Goal: Task Accomplishment & Management: Complete application form

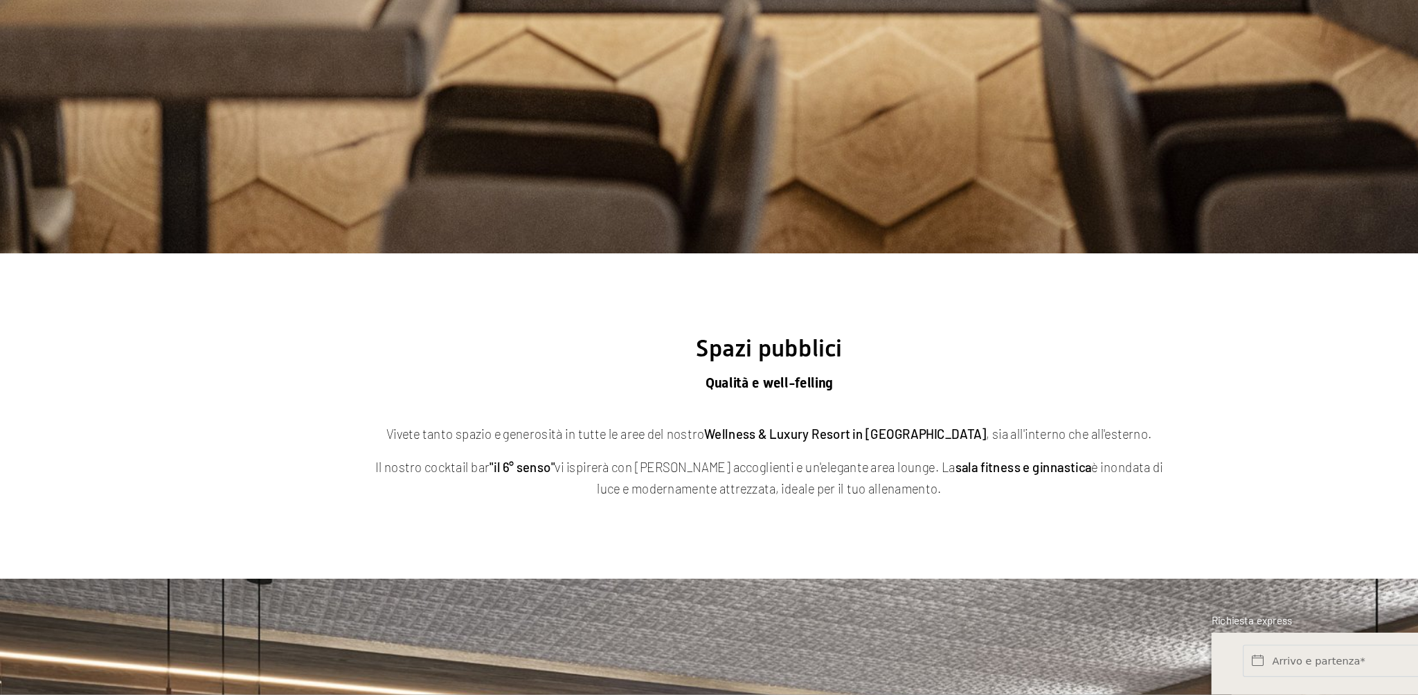
scroll to position [4468, 0]
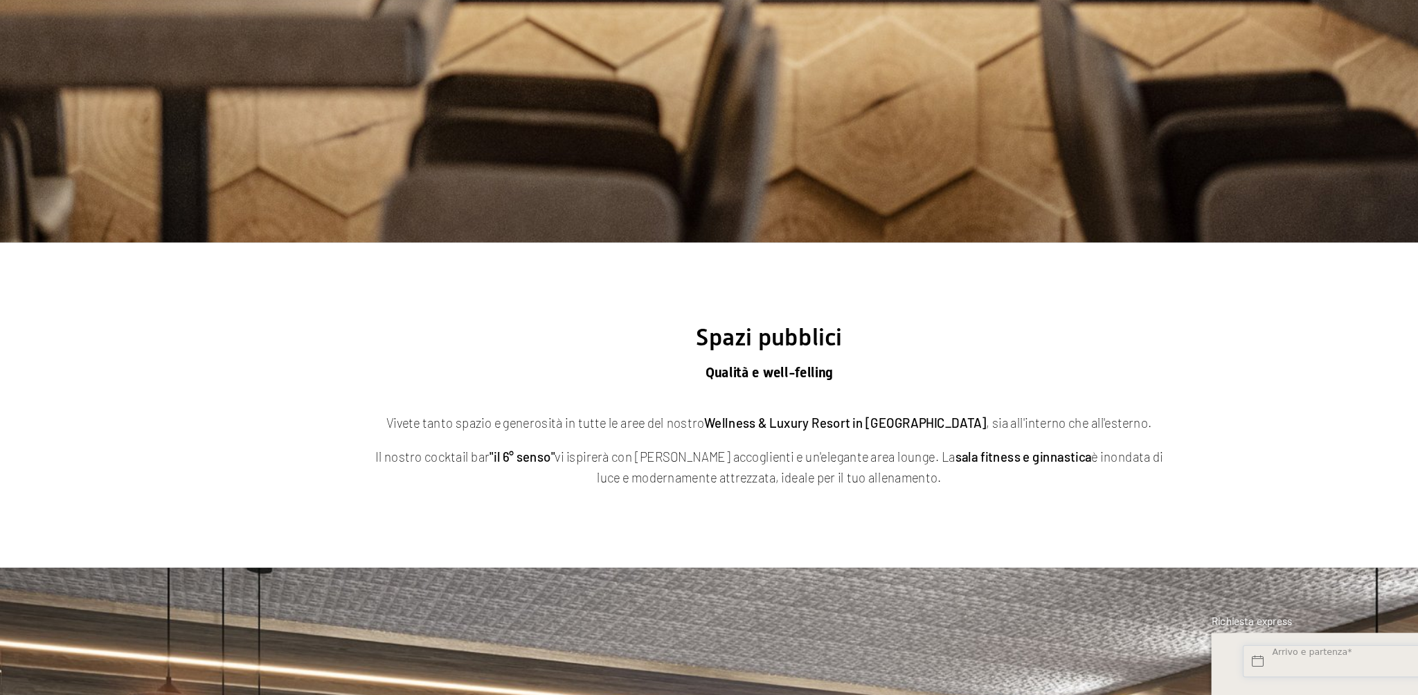
click at [1182, 659] on input "text" at bounding box center [1210, 666] width 189 height 28
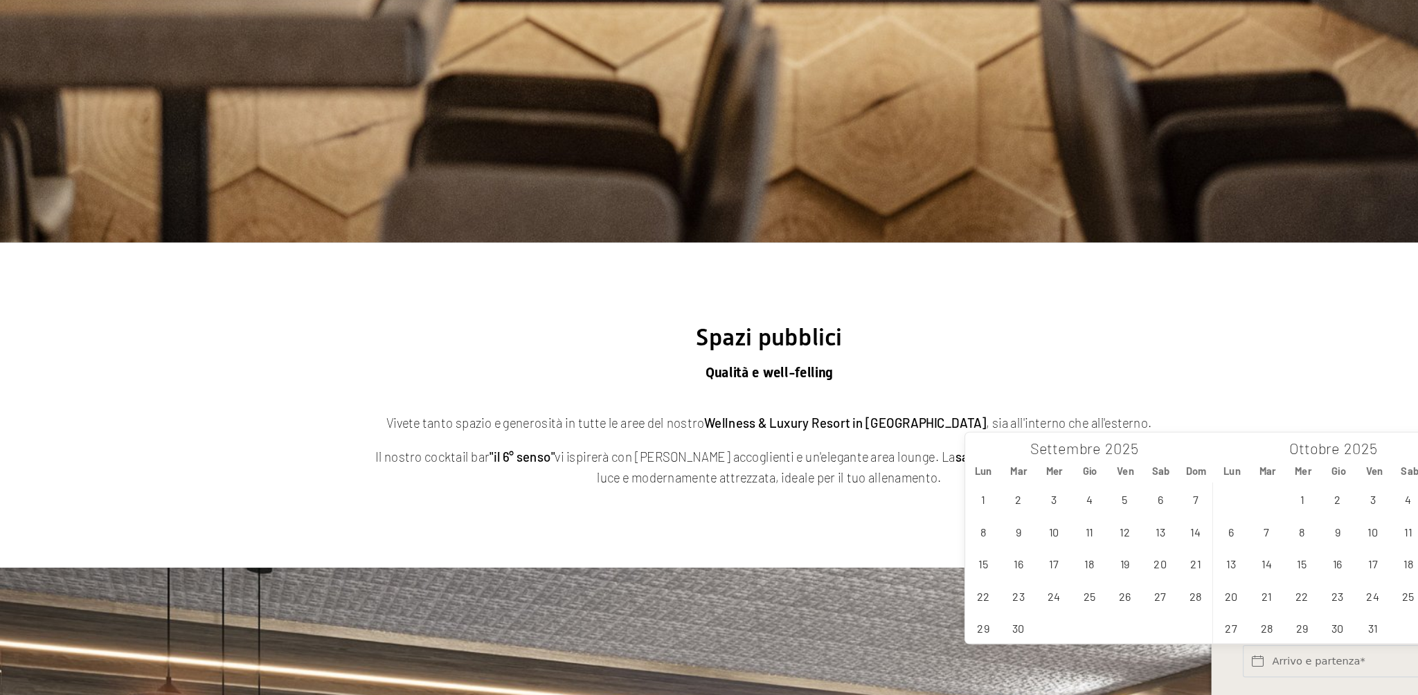
drag, startPoint x: 1245, startPoint y: 484, endPoint x: 1136, endPoint y: 484, distance: 108.7
click at [1136, 484] on div "Ottobre 2025" at bounding box center [1198, 481] width 161 height 24
click at [1186, 419] on section "Spazi pubblici Qualità e well-felling Vivete tanto spazio e generosità in tutte…" at bounding box center [709, 446] width 1418 height 280
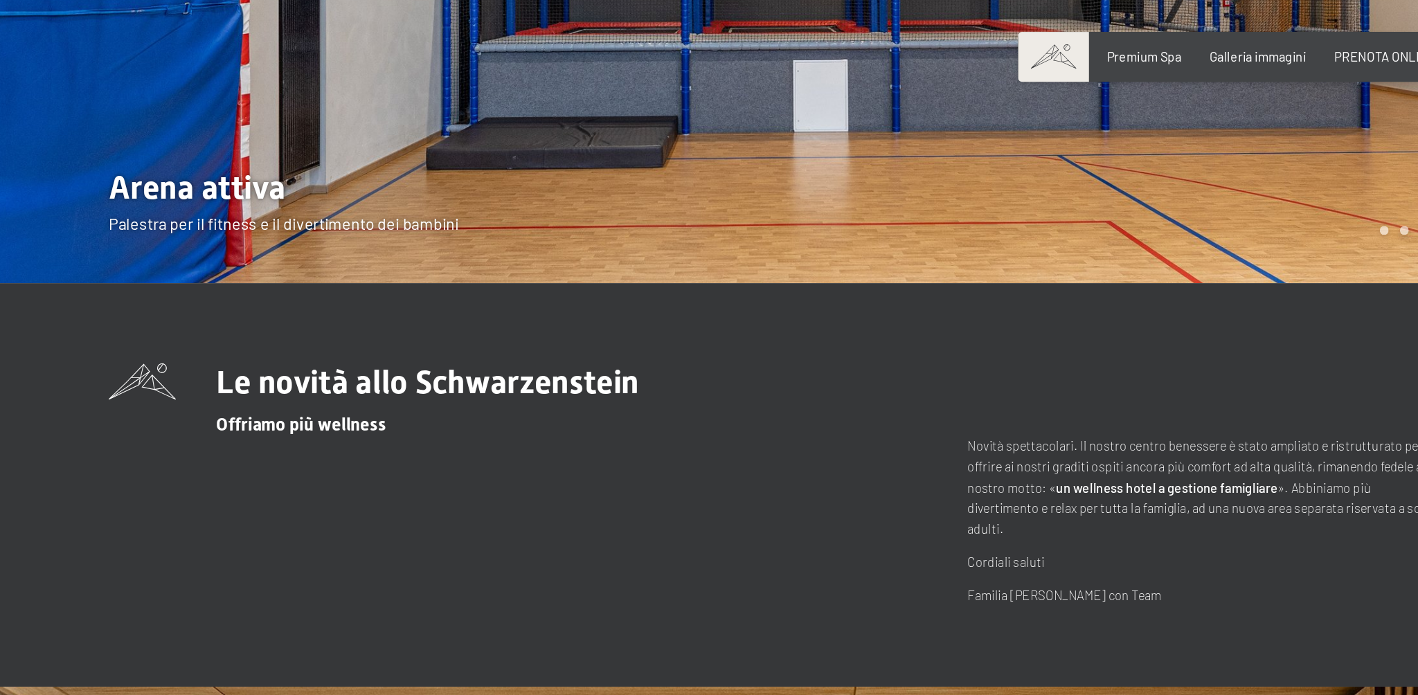
scroll to position [0, 0]
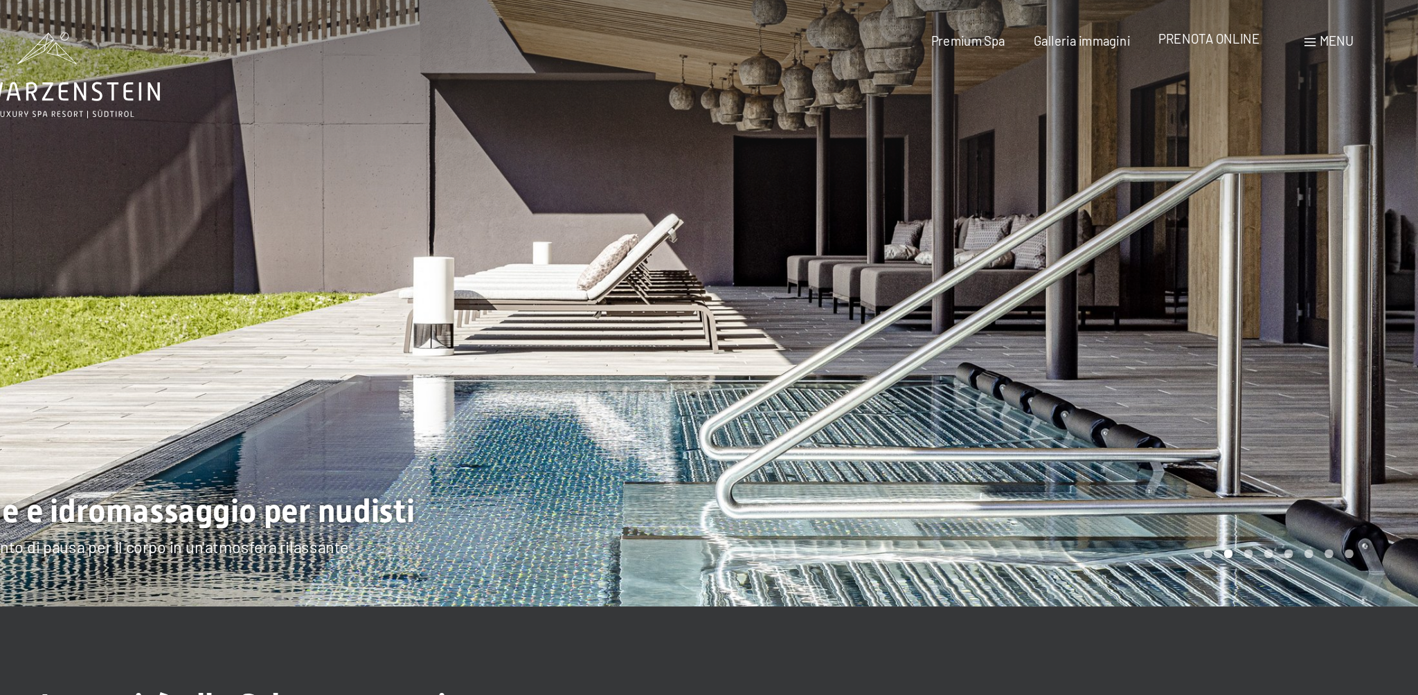
click at [1256, 36] on span "PRENOTA ONLINE" at bounding box center [1238, 32] width 87 height 13
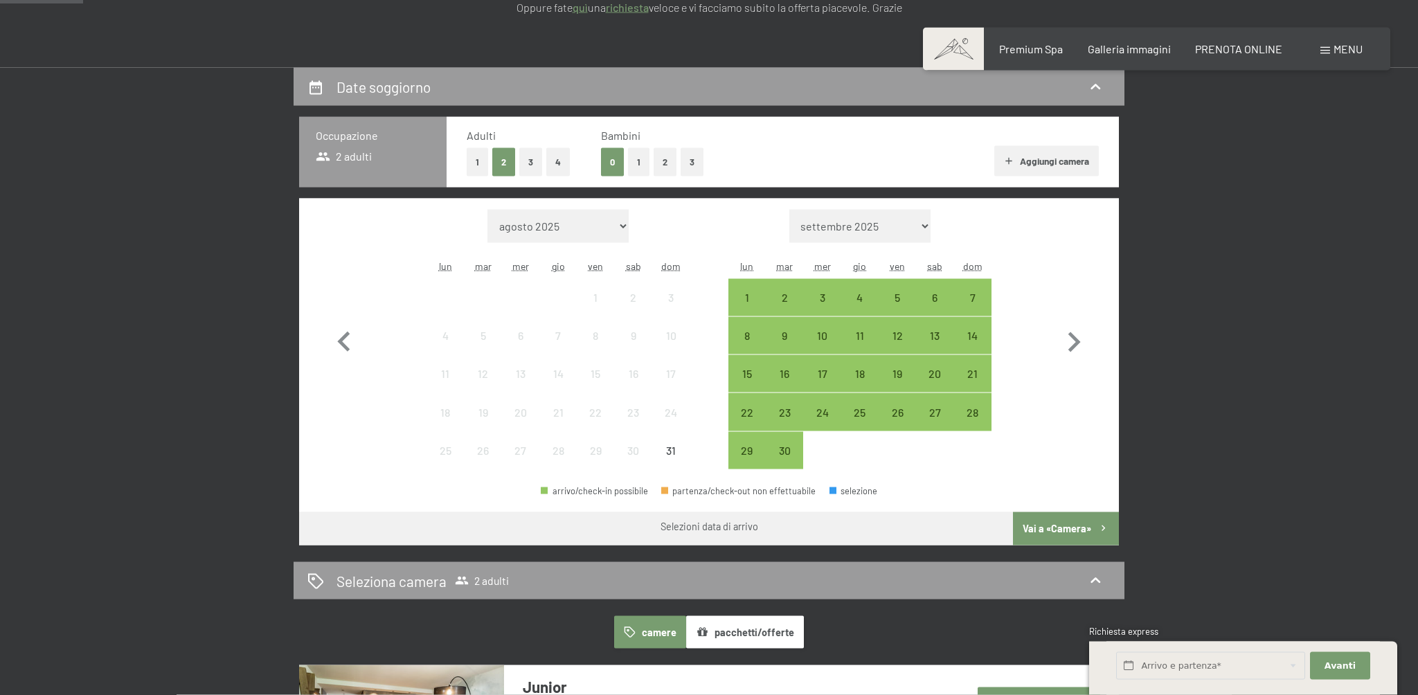
scroll to position [282, 0]
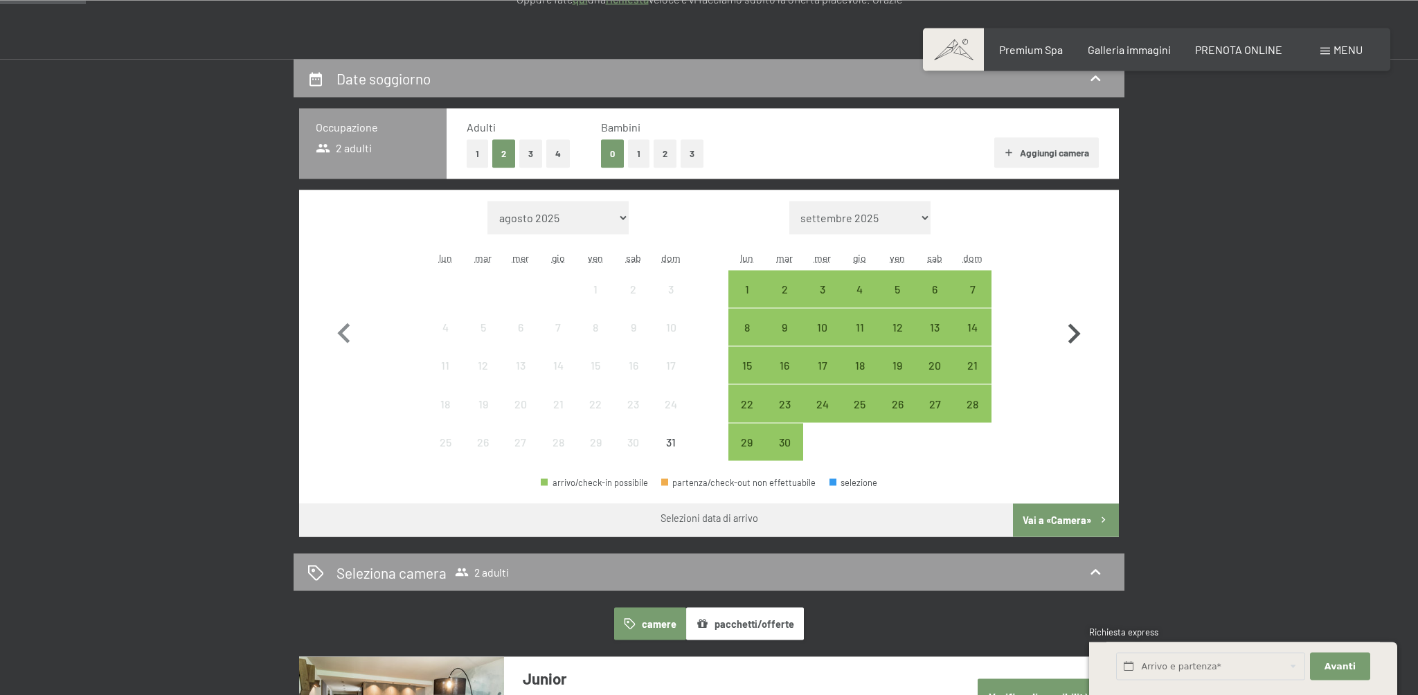
click at [1069, 331] on icon "button" at bounding box center [1074, 334] width 40 height 40
select select "2025-09-01"
select select "2025-10-01"
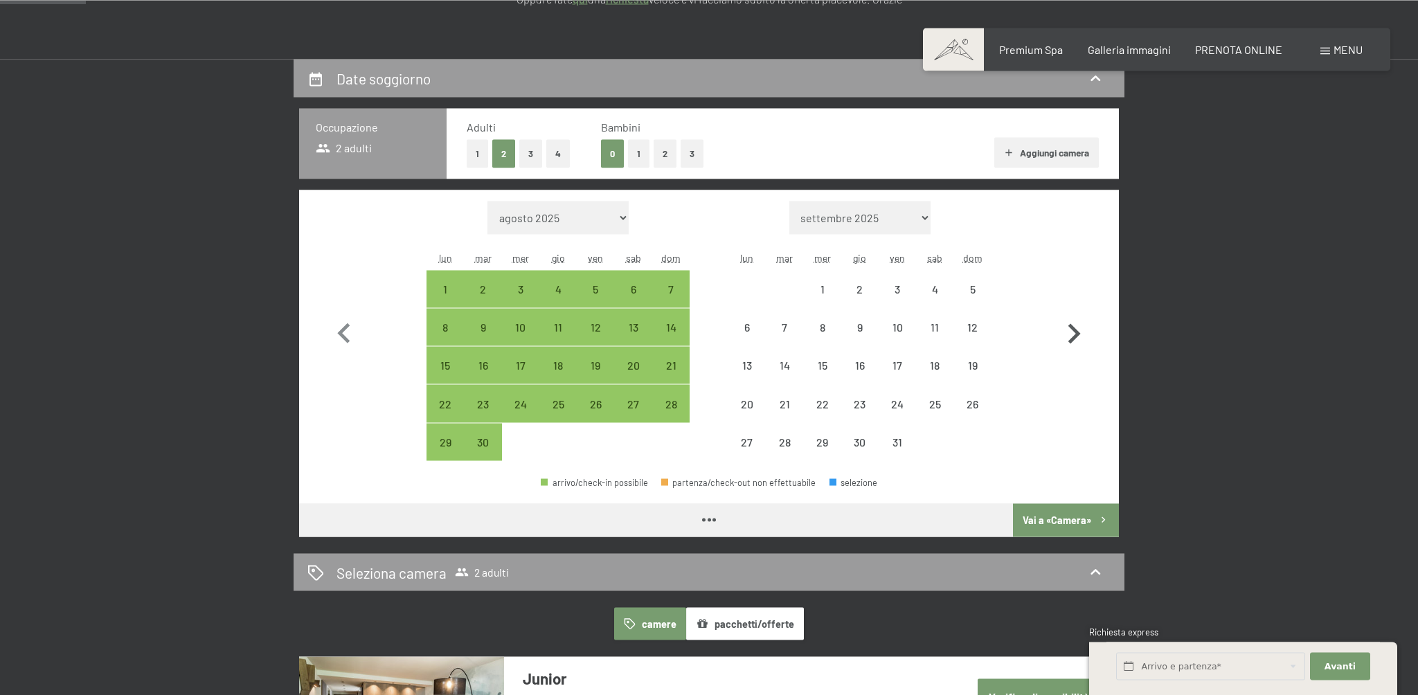
select select "2025-09-01"
select select "2025-10-01"
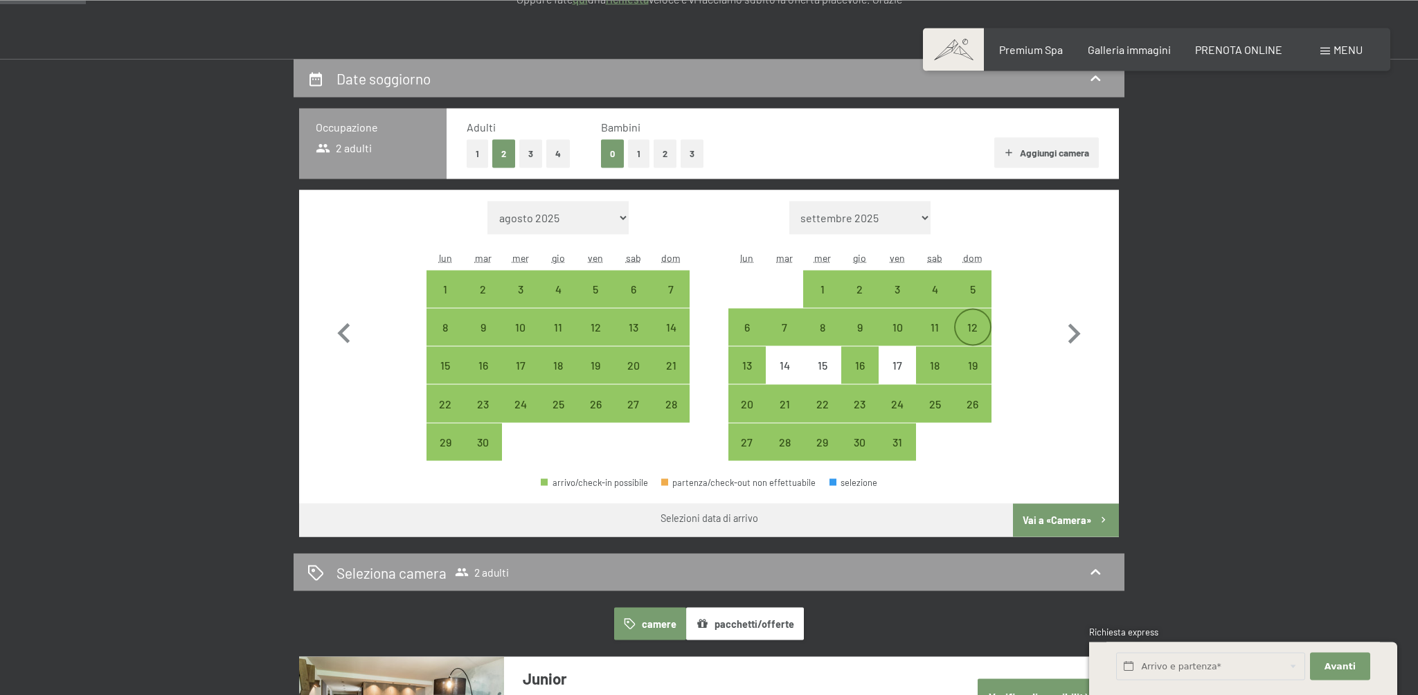
click at [972, 329] on div "12" at bounding box center [972, 338] width 35 height 35
select select "2025-09-01"
select select "2025-10-01"
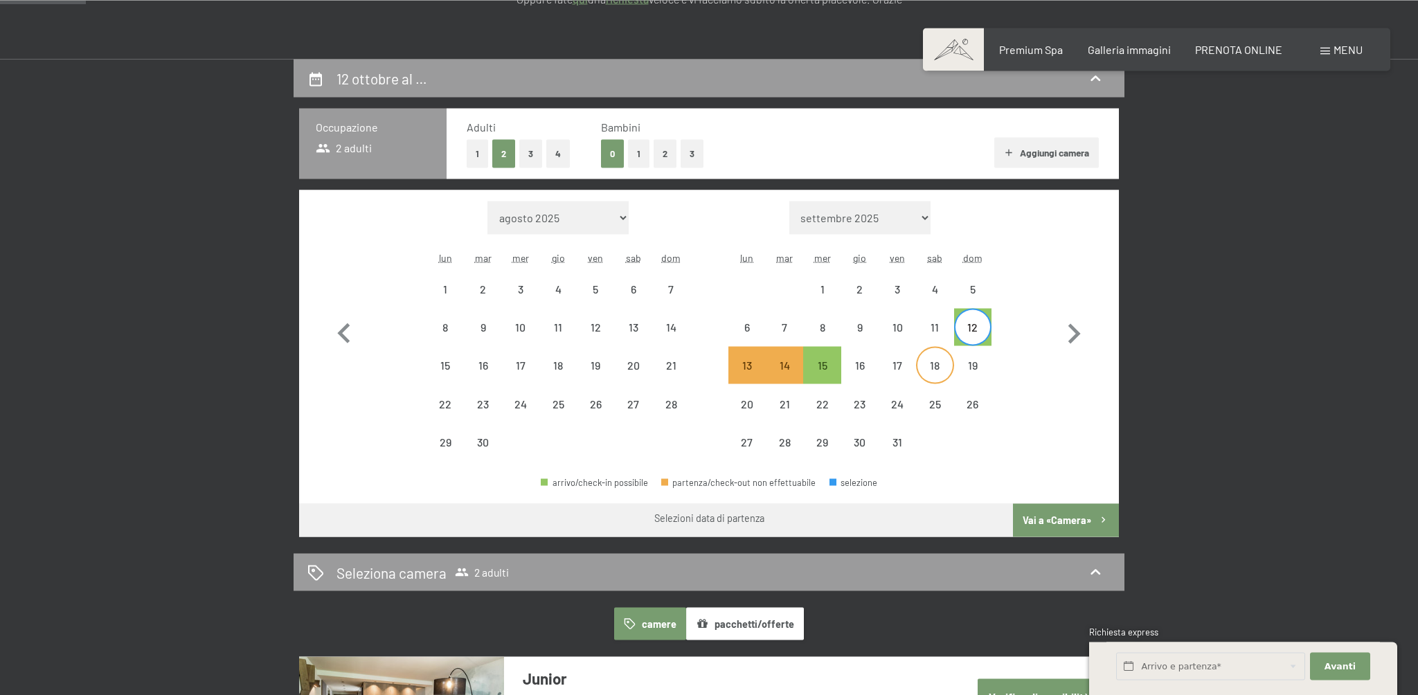
click at [928, 369] on div "18" at bounding box center [934, 376] width 35 height 35
select select "2025-09-01"
select select "2025-10-01"
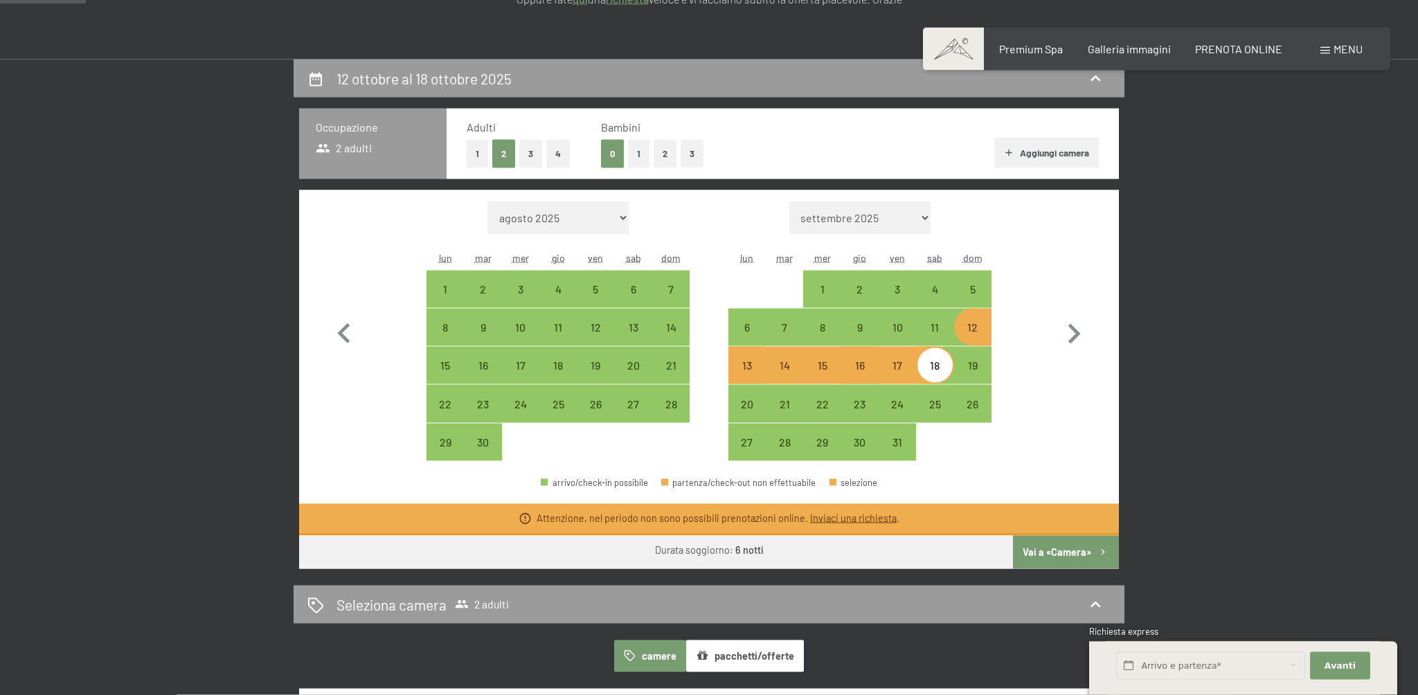
click at [876, 517] on link "Inviaci una richiesta" at bounding box center [853, 518] width 87 height 12
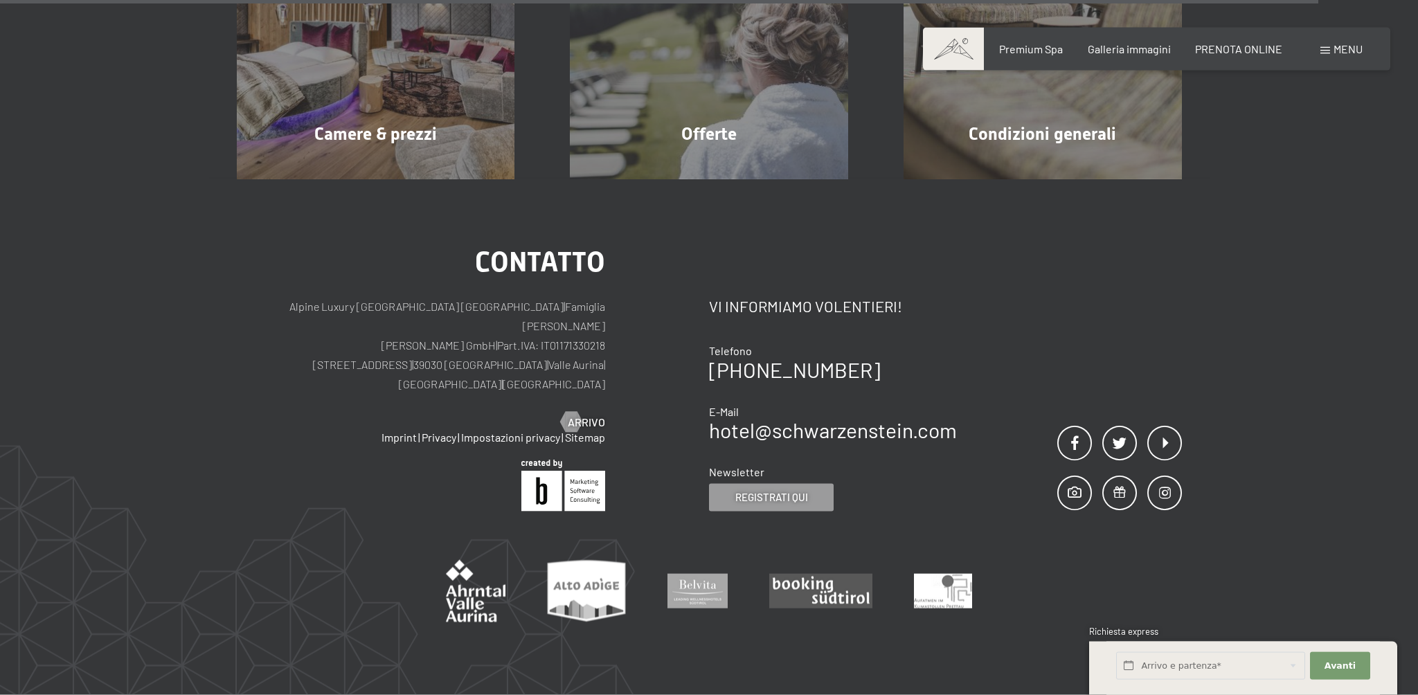
scroll to position [1290, 0]
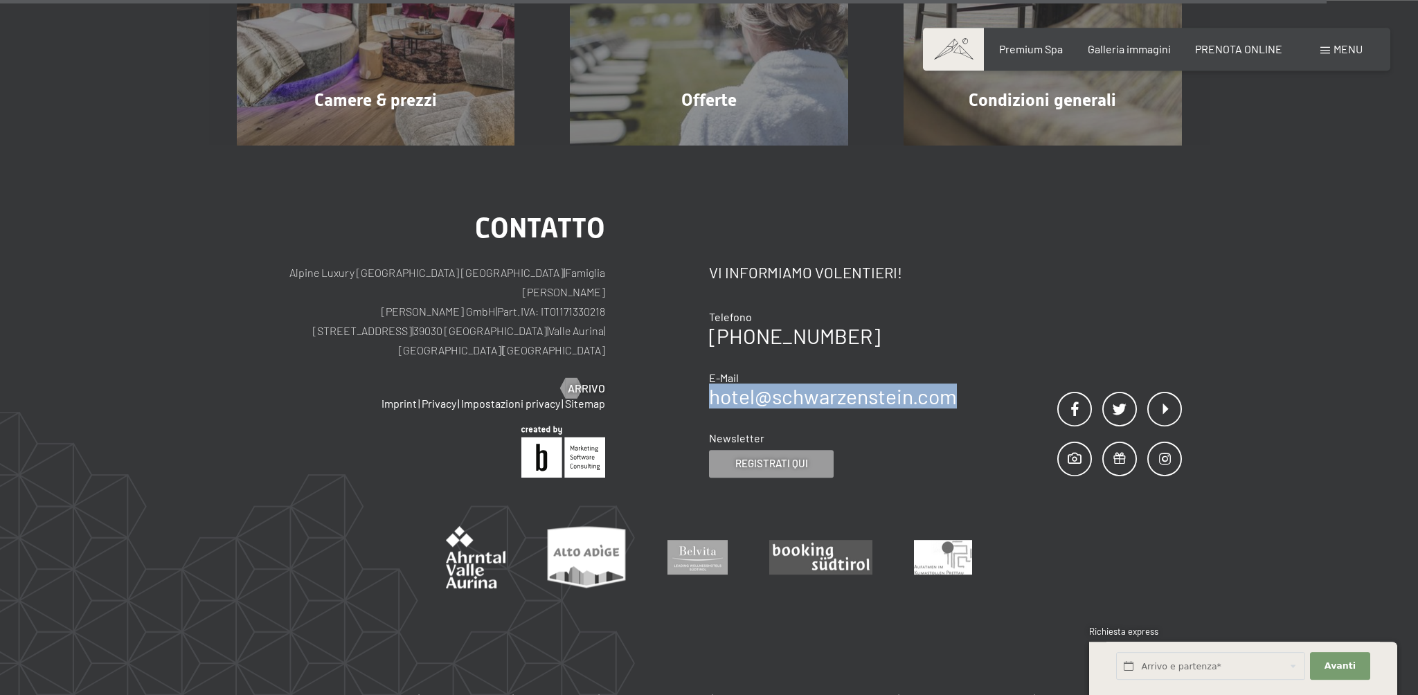
drag, startPoint x: 968, startPoint y: 383, endPoint x: 710, endPoint y: 372, distance: 258.4
click at [710, 372] on div "Contatto Vi informiamo volentieri! Telefono +39 0474 674100 E-Mail hotel@ no-sp…" at bounding box center [945, 346] width 473 height 263
copy link "hotel@ no-spam. schwarzenstein. no-spam. com"
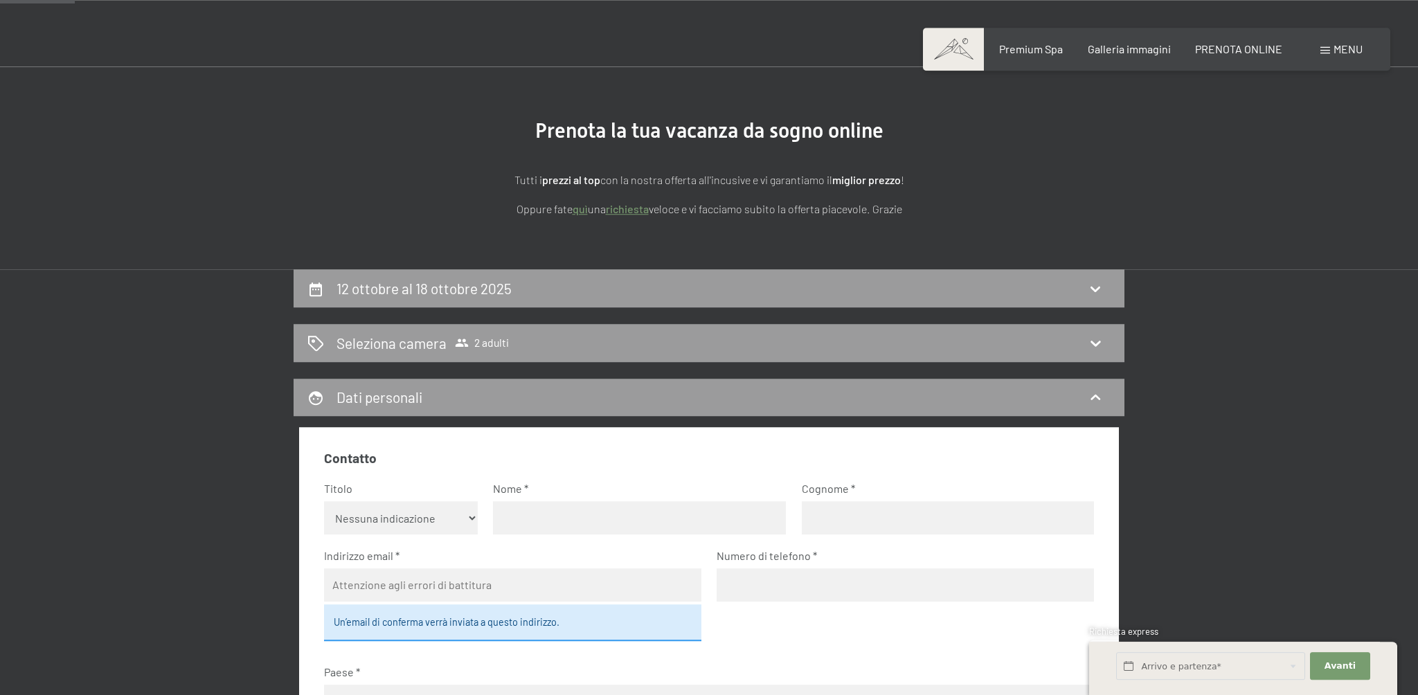
scroll to position [59, 0]
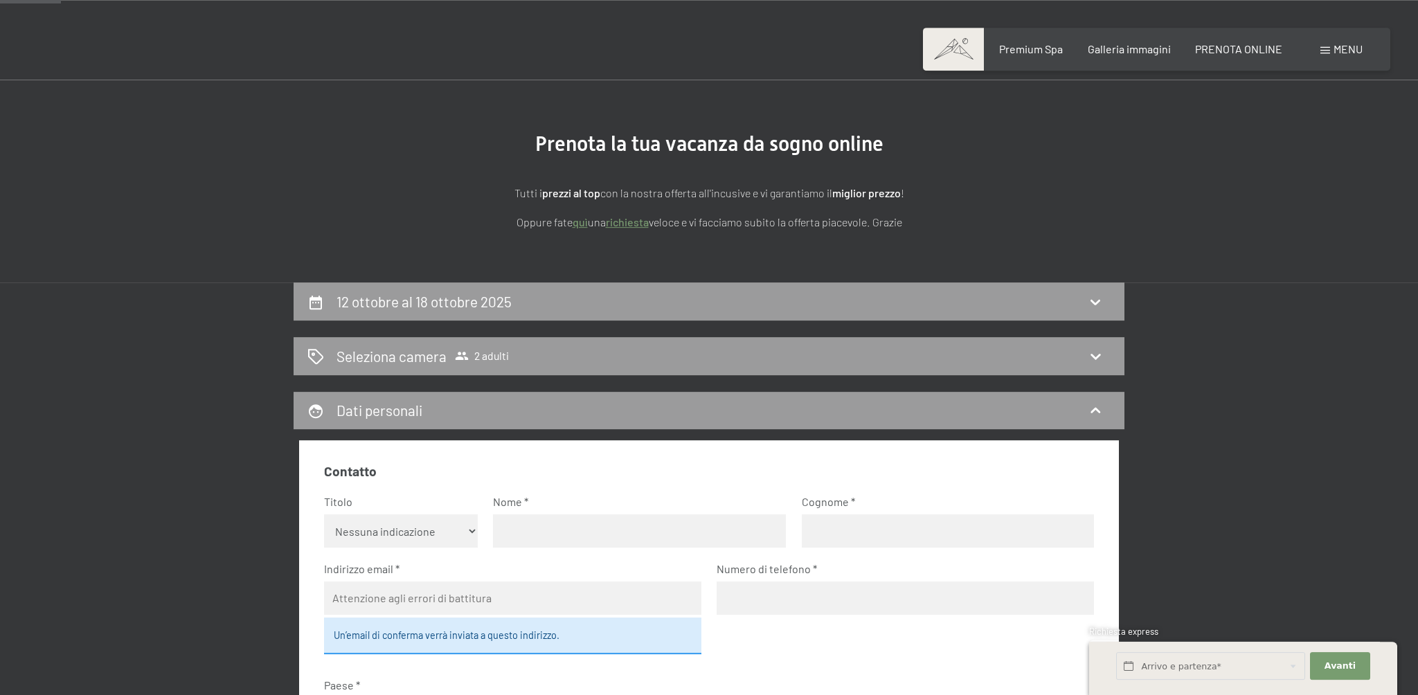
click at [324, 514] on select "Nessuna indicazione Sig.ra Sig." at bounding box center [401, 530] width 154 height 33
select select "f"
click option "Sig.ra" at bounding box center [0, 0] width 0 height 0
click at [526, 523] on input "text" at bounding box center [639, 530] width 293 height 33
type input "Giulia"
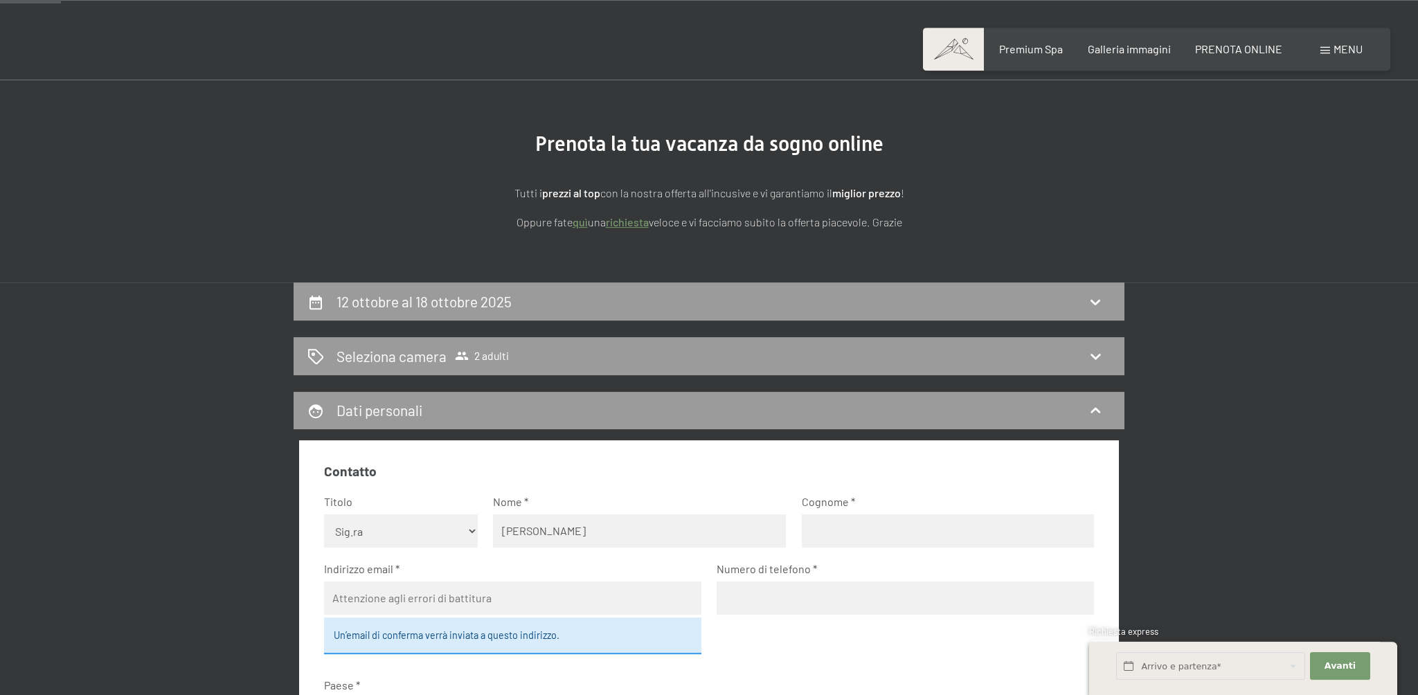
click at [849, 537] on input "text" at bounding box center [948, 530] width 293 height 33
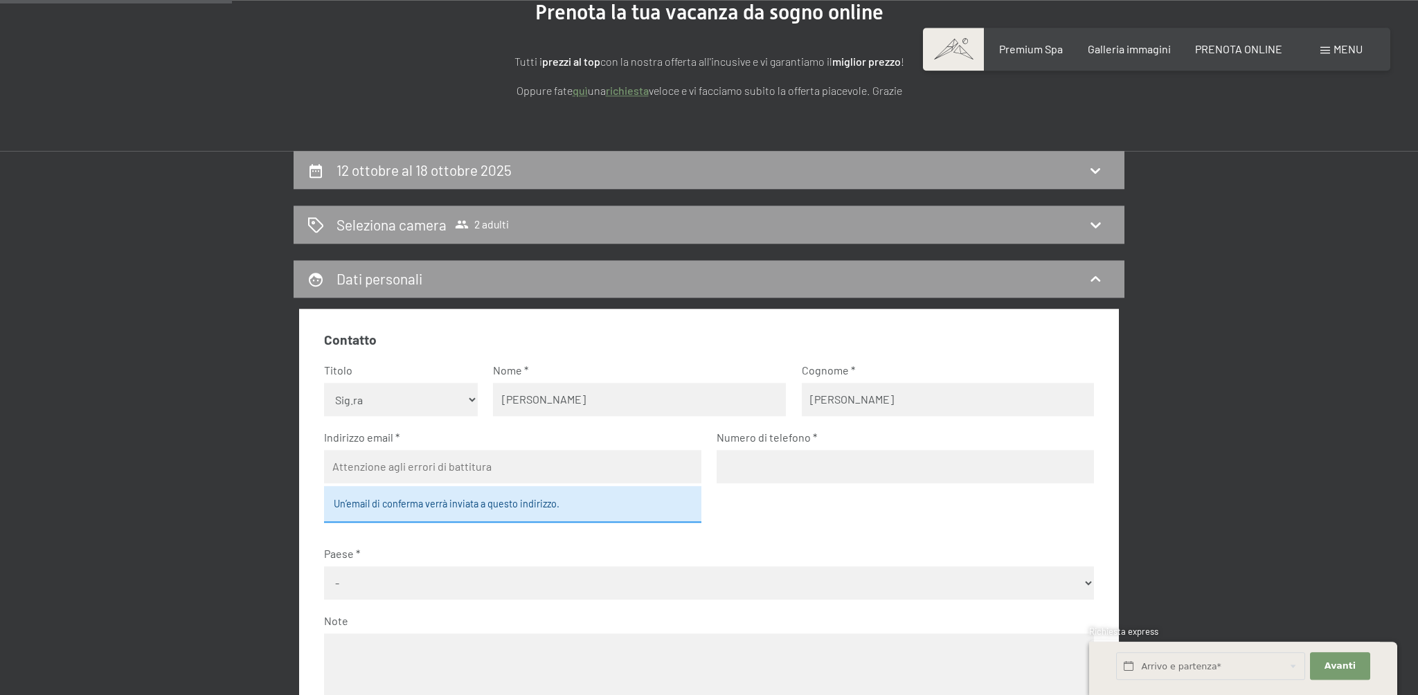
scroll to position [236, 0]
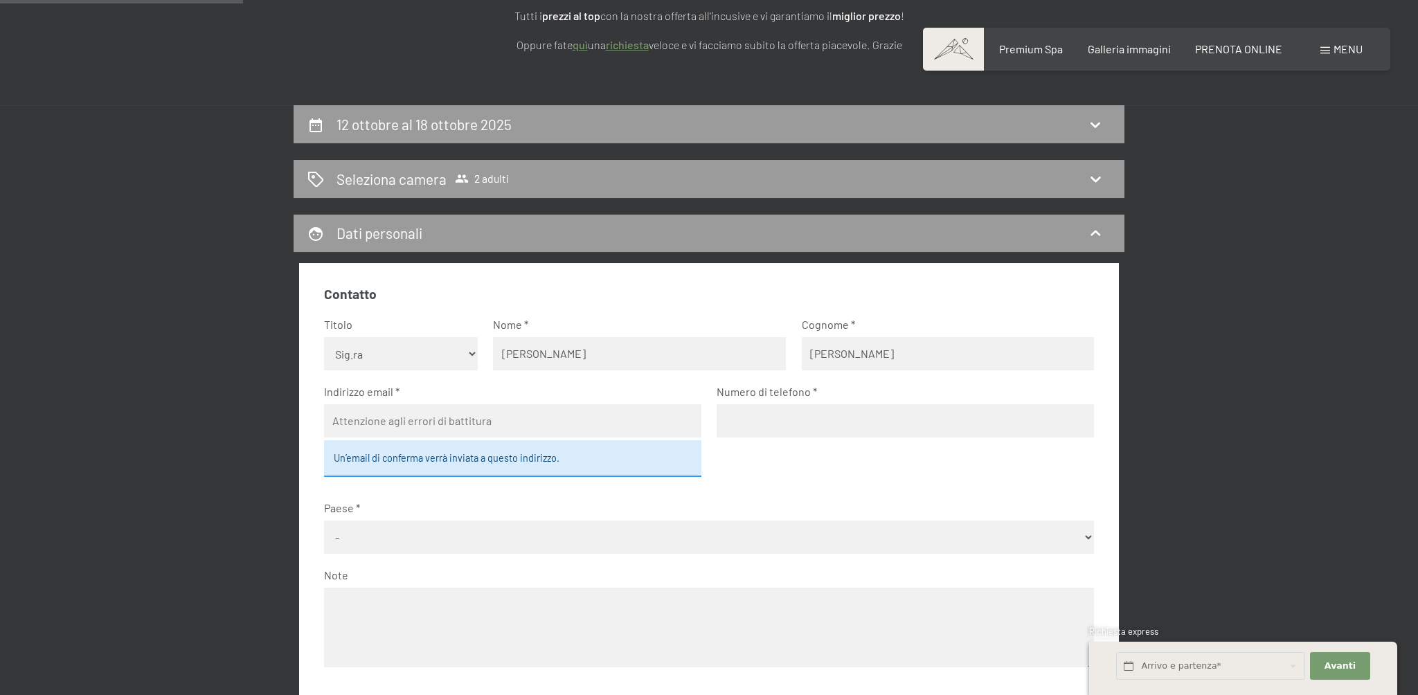
type input "Benedetti"
click at [375, 417] on input "email" at bounding box center [512, 420] width 377 height 33
type input "benedetti.g12@gmail.com"
click at [782, 414] on input "tel" at bounding box center [904, 420] width 377 height 33
type input "3888411270"
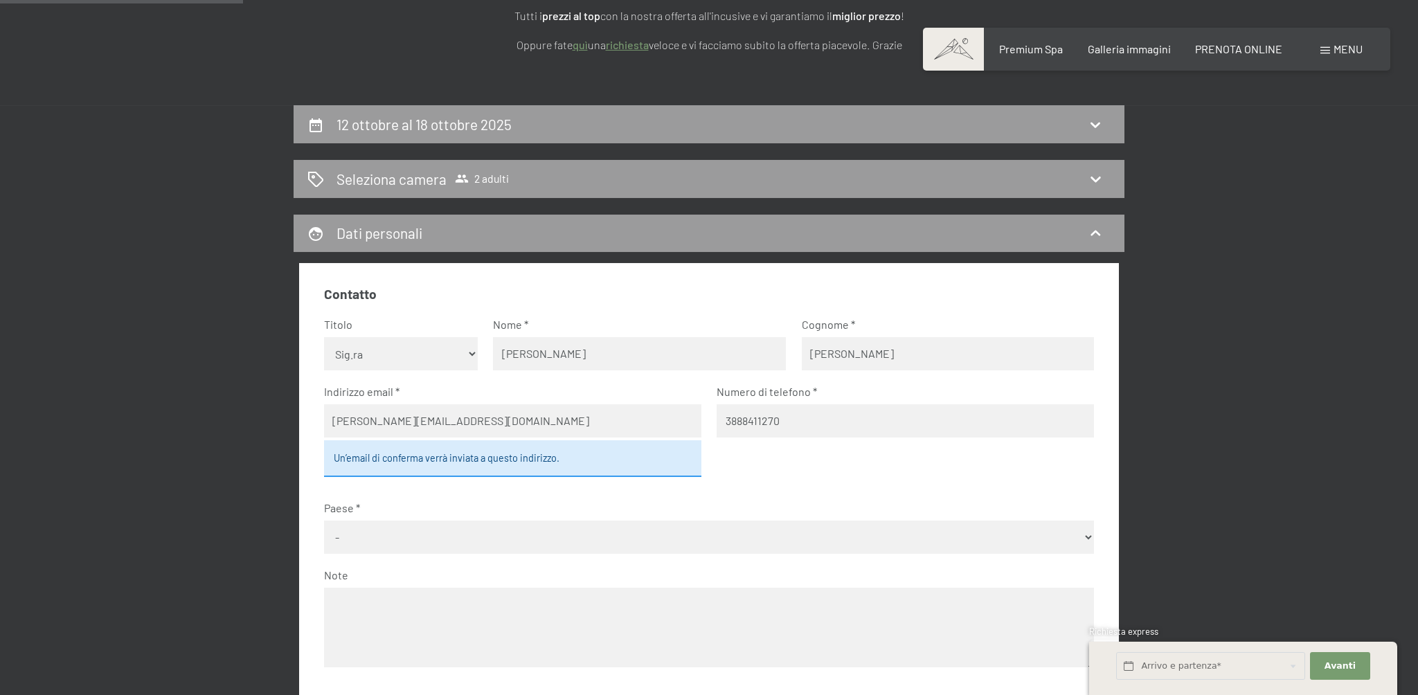
select select "ITA"
click option "[GEOGRAPHIC_DATA]" at bounding box center [0, 0] width 0 height 0
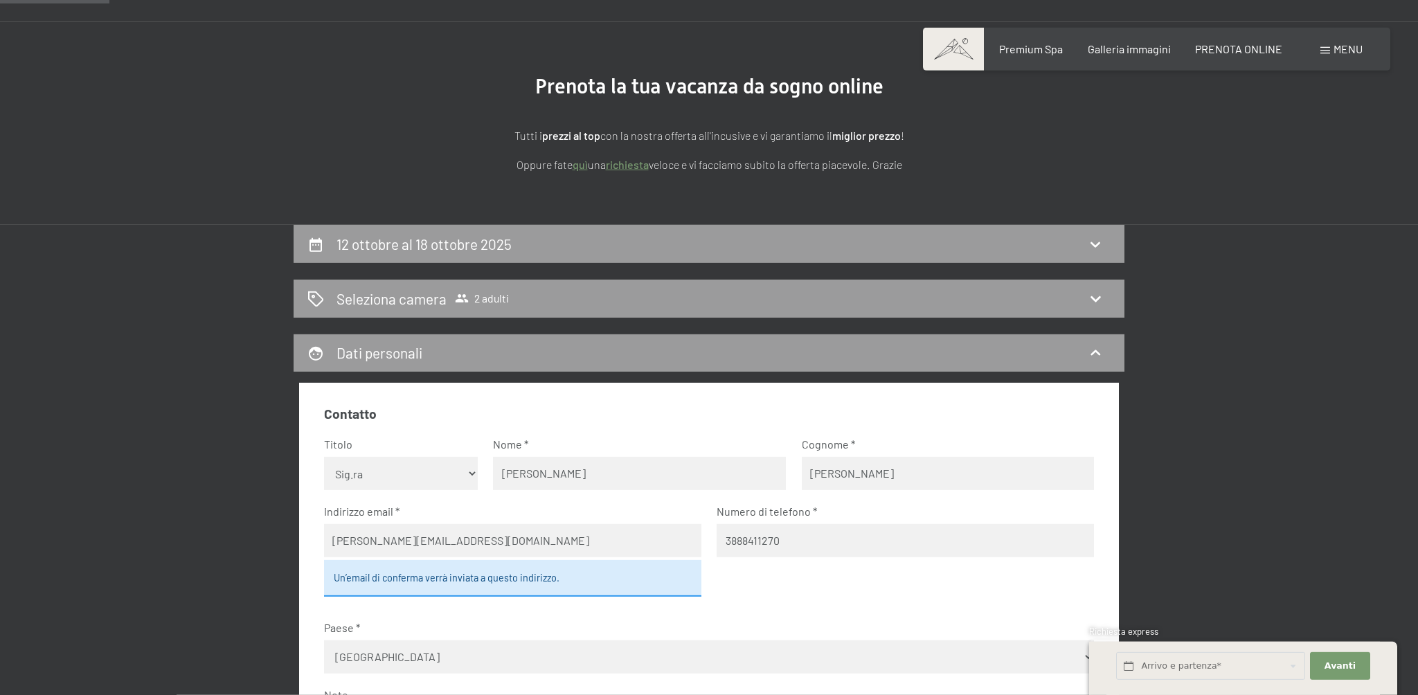
scroll to position [106, 0]
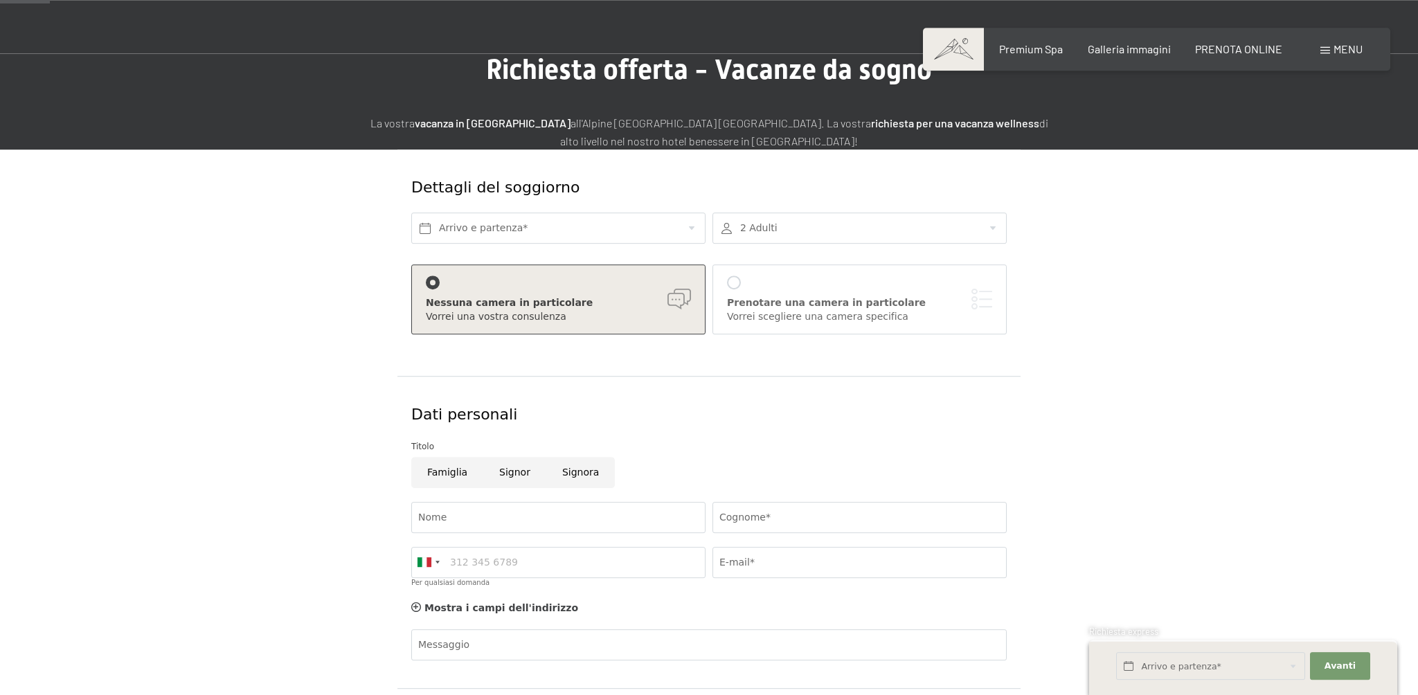
scroll to position [87, 0]
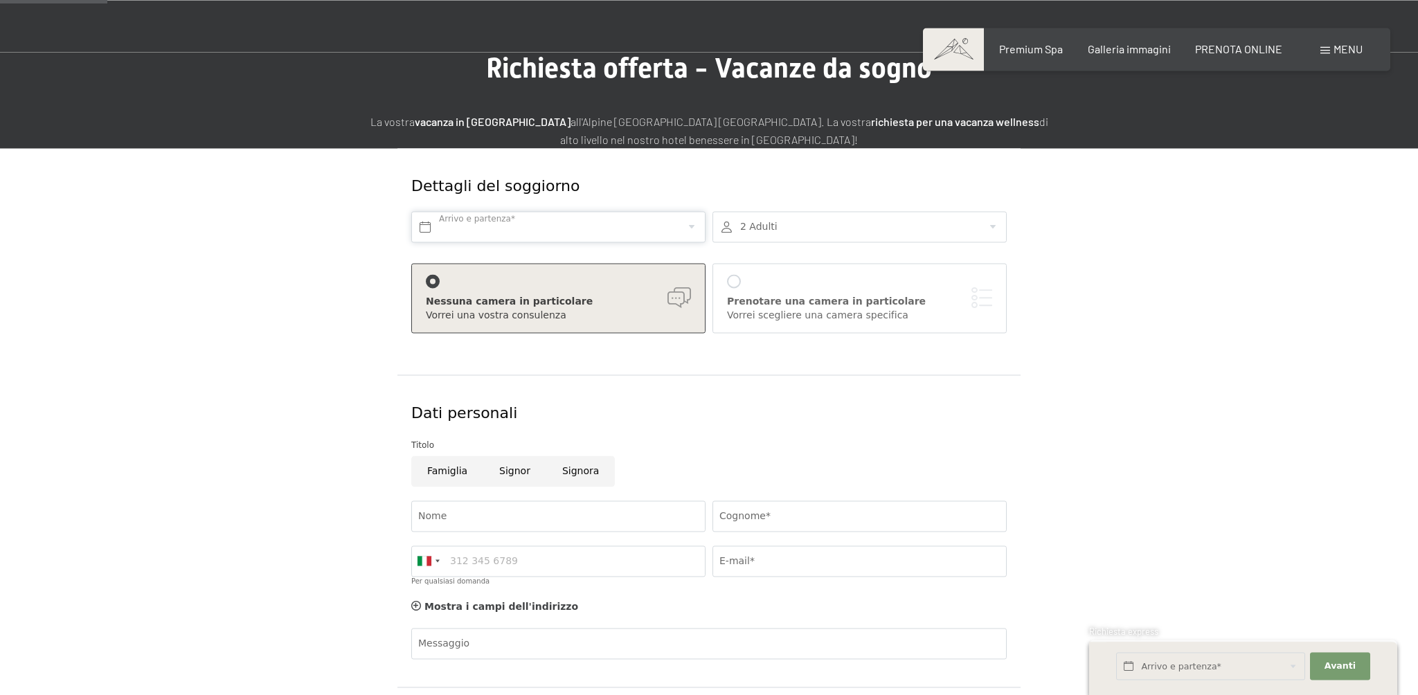
click at [515, 225] on input "text" at bounding box center [558, 226] width 294 height 31
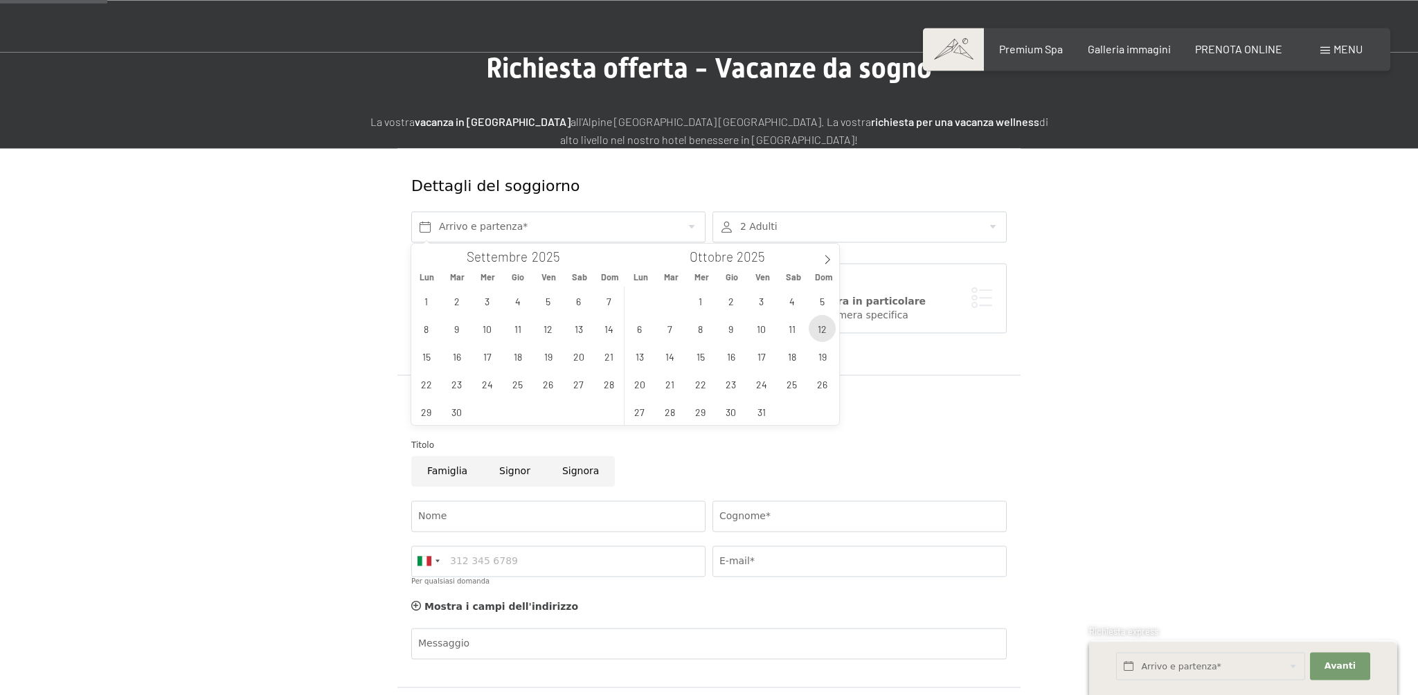
click at [811, 325] on span "12" at bounding box center [822, 328] width 27 height 27
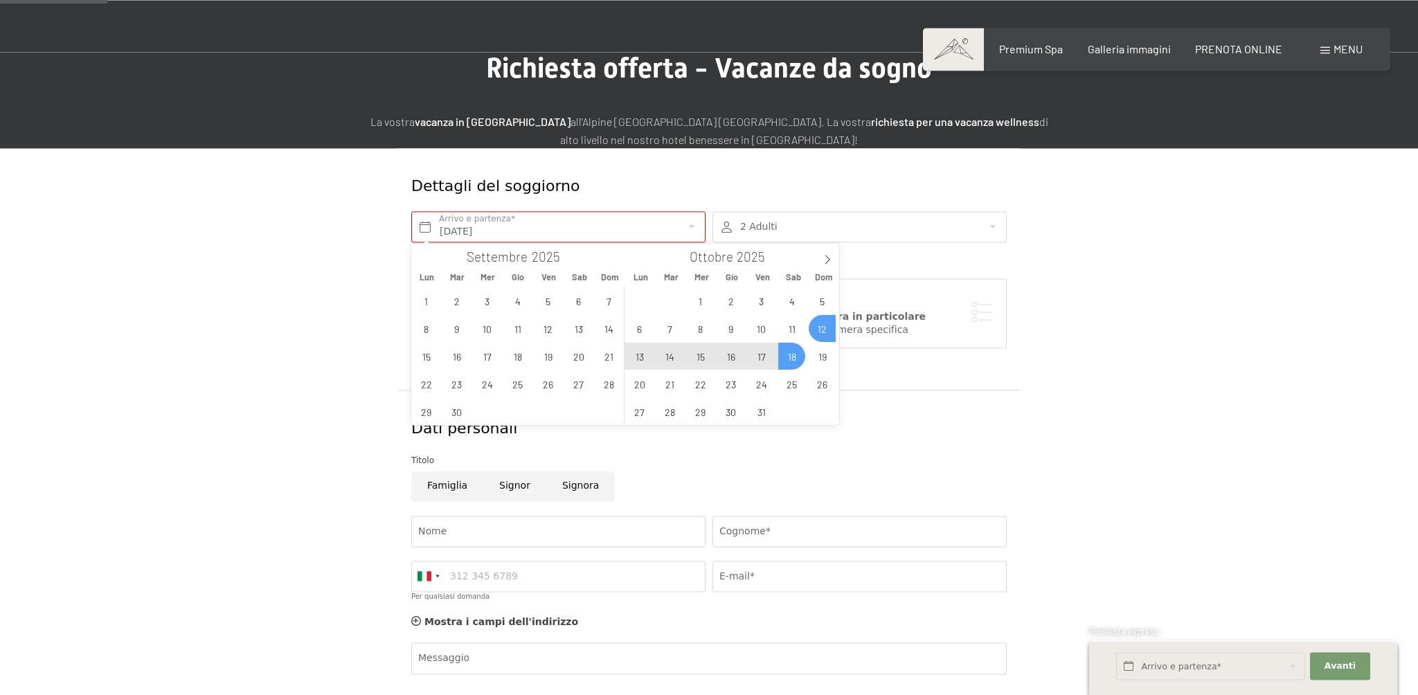
click at [797, 355] on span "18" at bounding box center [791, 356] width 27 height 27
type input "Dom. 12/10/2025 - Sab. 18/10/2025"
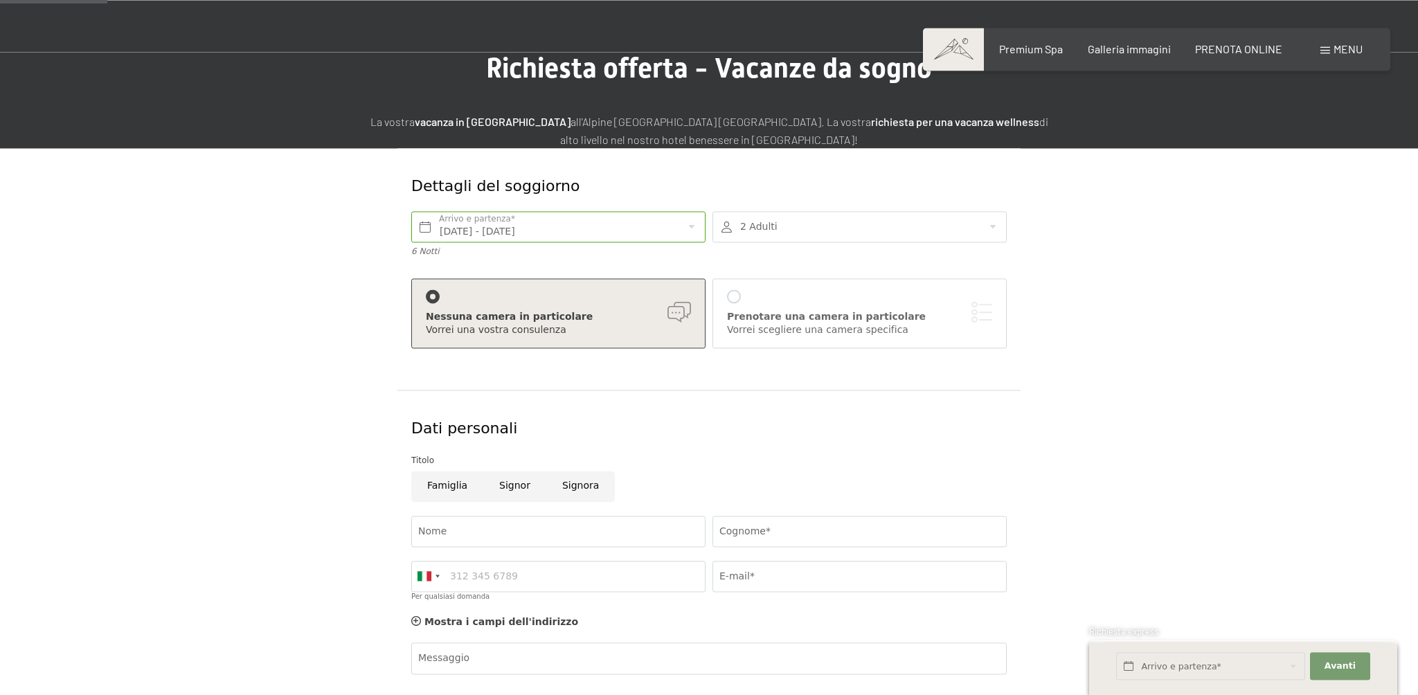
click at [734, 299] on div at bounding box center [734, 296] width 14 height 14
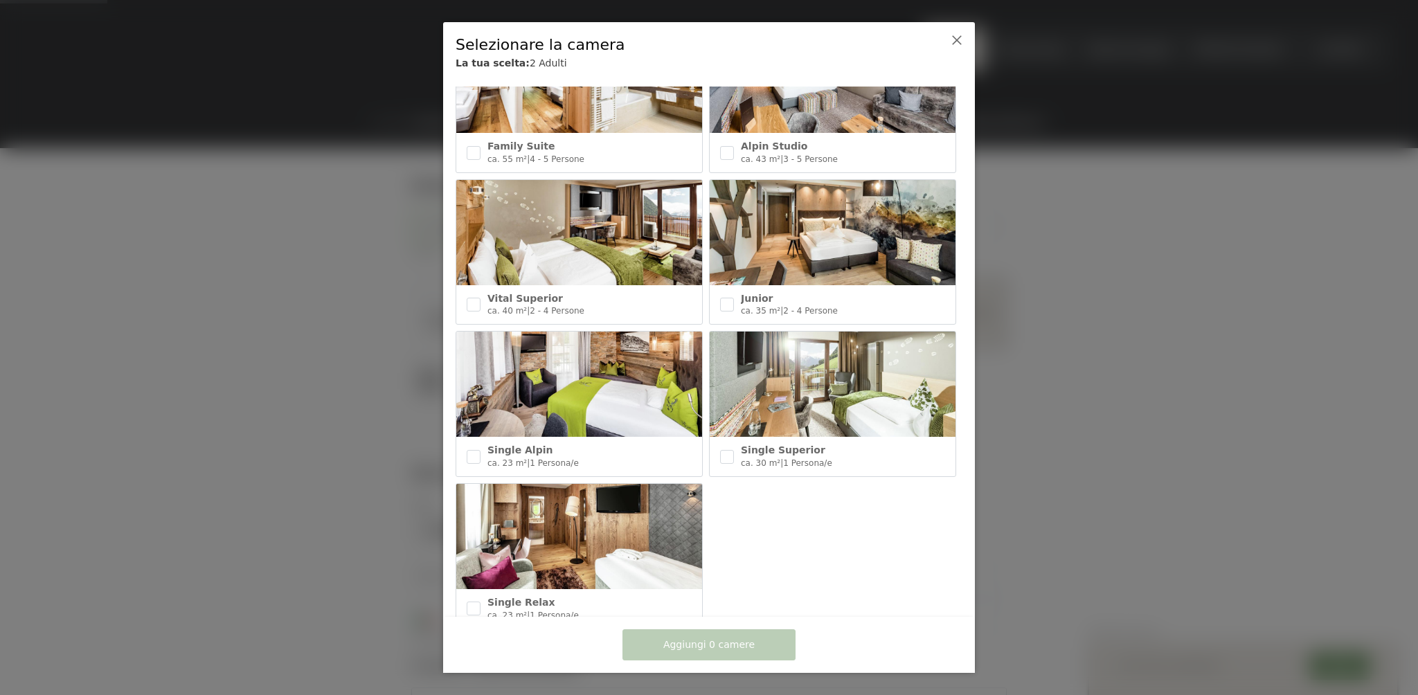
scroll to position [570, 0]
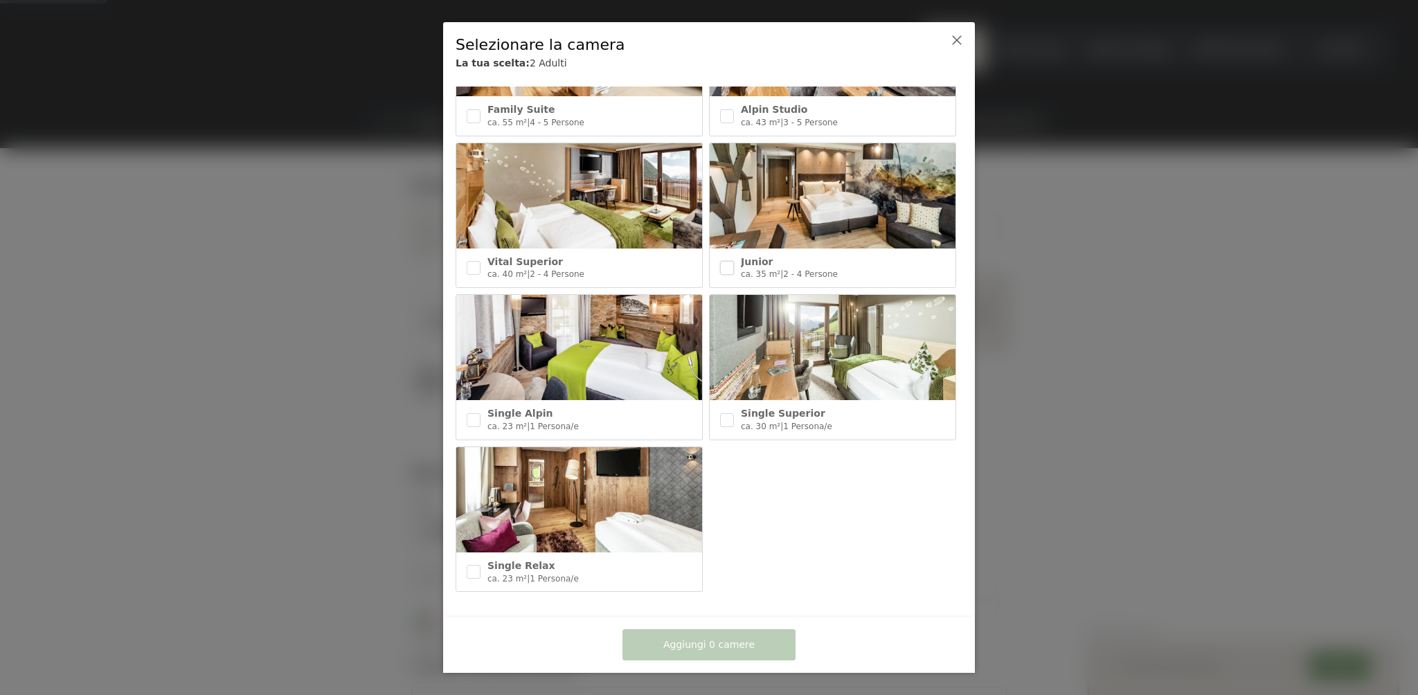
click at [733, 269] on input "checkbox" at bounding box center [727, 268] width 14 height 14
checkbox input "true"
click at [473, 266] on input "checkbox" at bounding box center [474, 268] width 14 height 14
checkbox input "true"
click at [955, 34] on div at bounding box center [944, 54] width 43 height 52
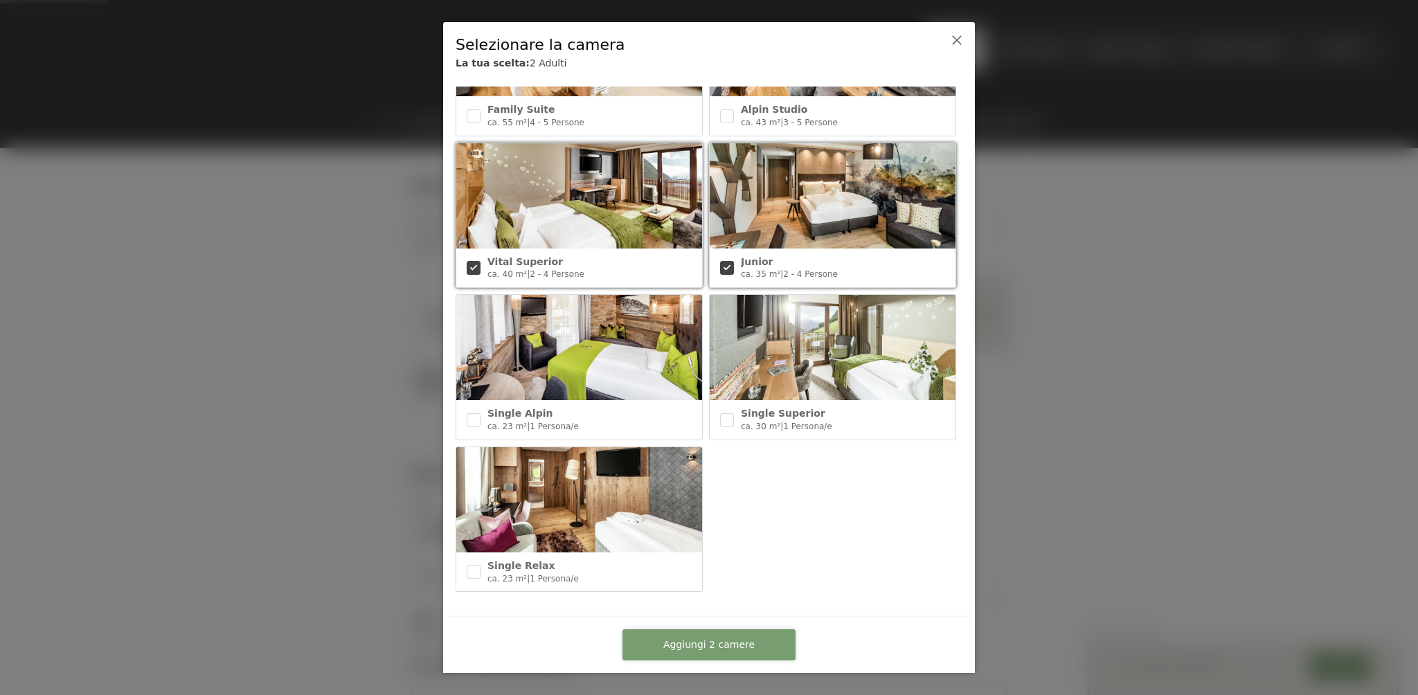
click at [737, 638] on button "Aggiungi 2 camere" at bounding box center [708, 644] width 173 height 31
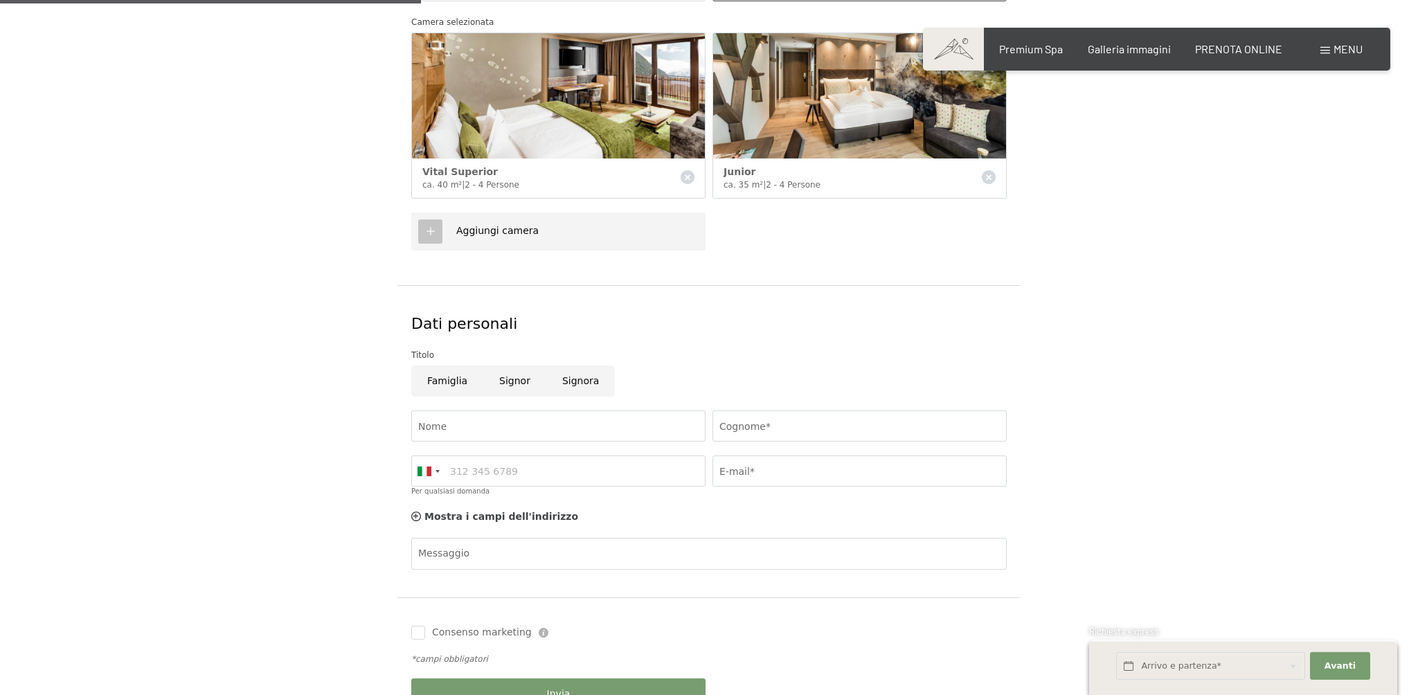
scroll to position [484, 0]
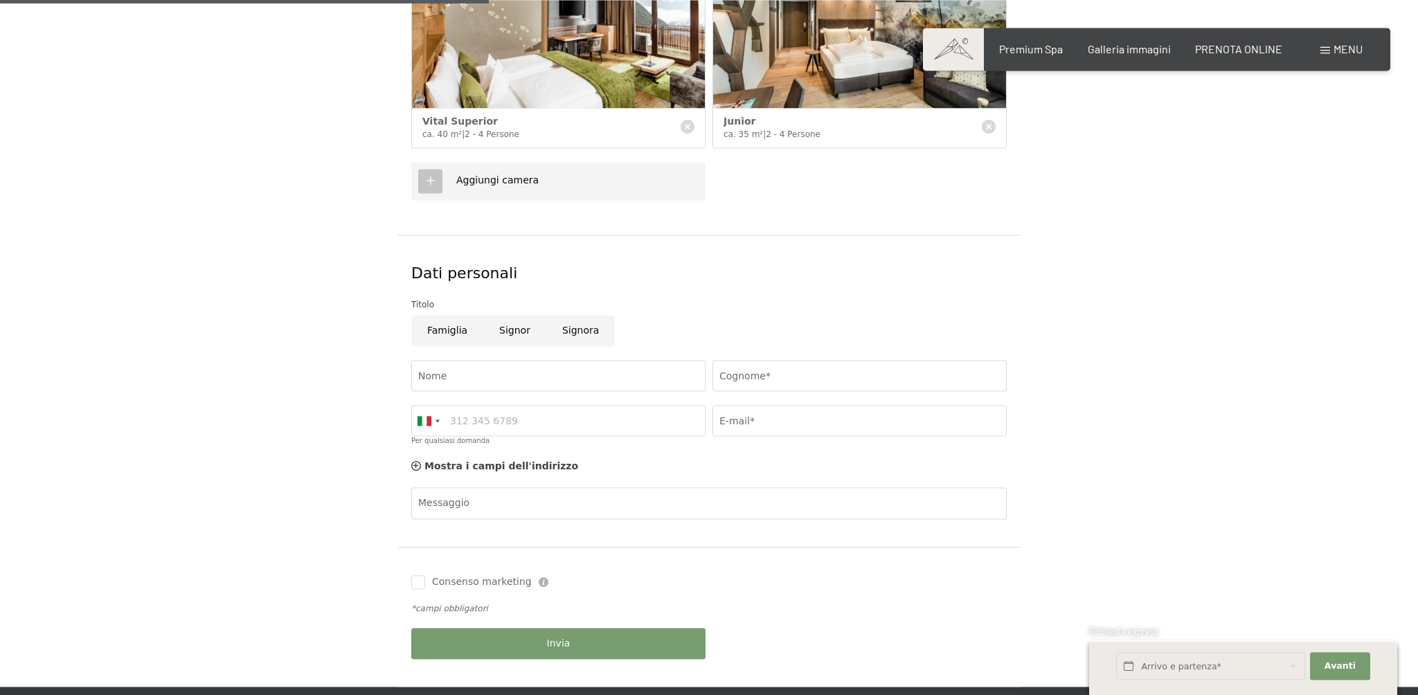
click at [577, 333] on input "Signora" at bounding box center [580, 330] width 69 height 31
radio input "true"
click at [502, 379] on input "Nome" at bounding box center [558, 375] width 294 height 31
type input "Giulia"
type input "Benedetti"
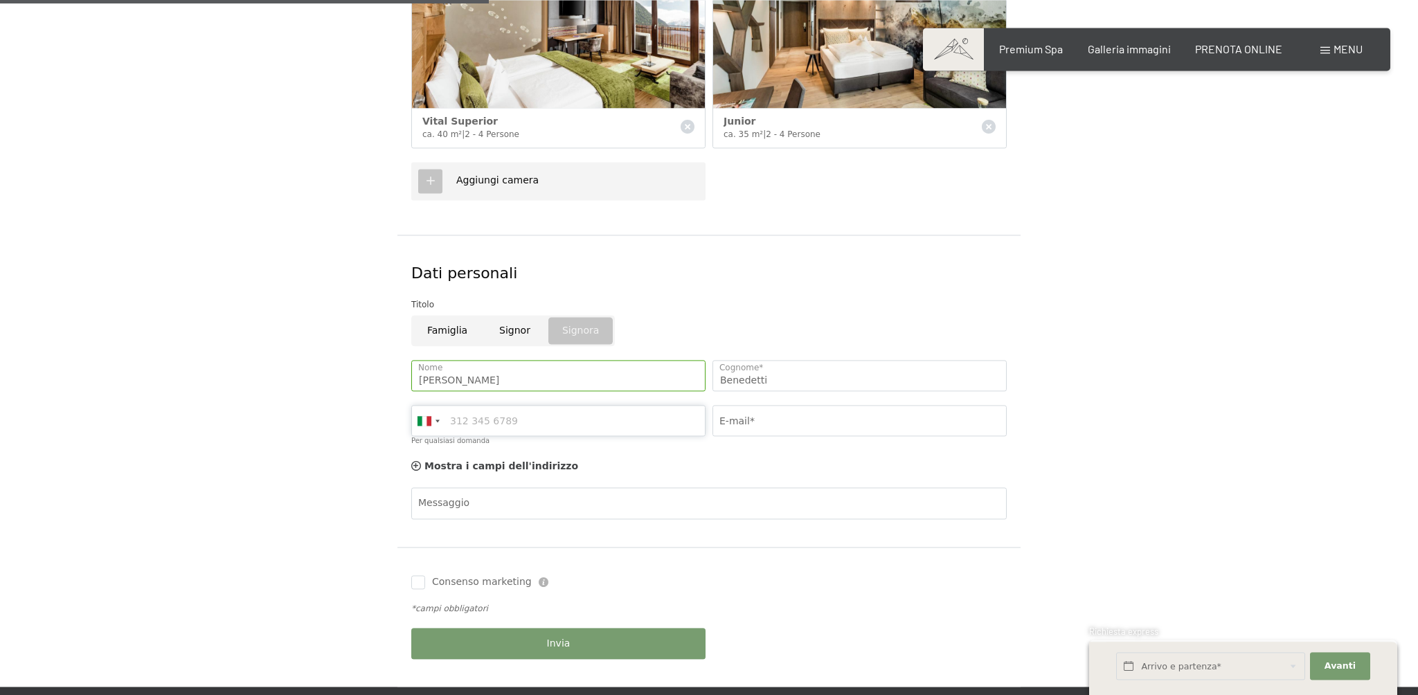
click at [481, 421] on input "Per qualsiasi domanda" at bounding box center [558, 420] width 294 height 31
type input "3888411270"
click at [855, 423] on input "E-mail*" at bounding box center [859, 420] width 294 height 31
type input "benedetti.g12@gmail.com"
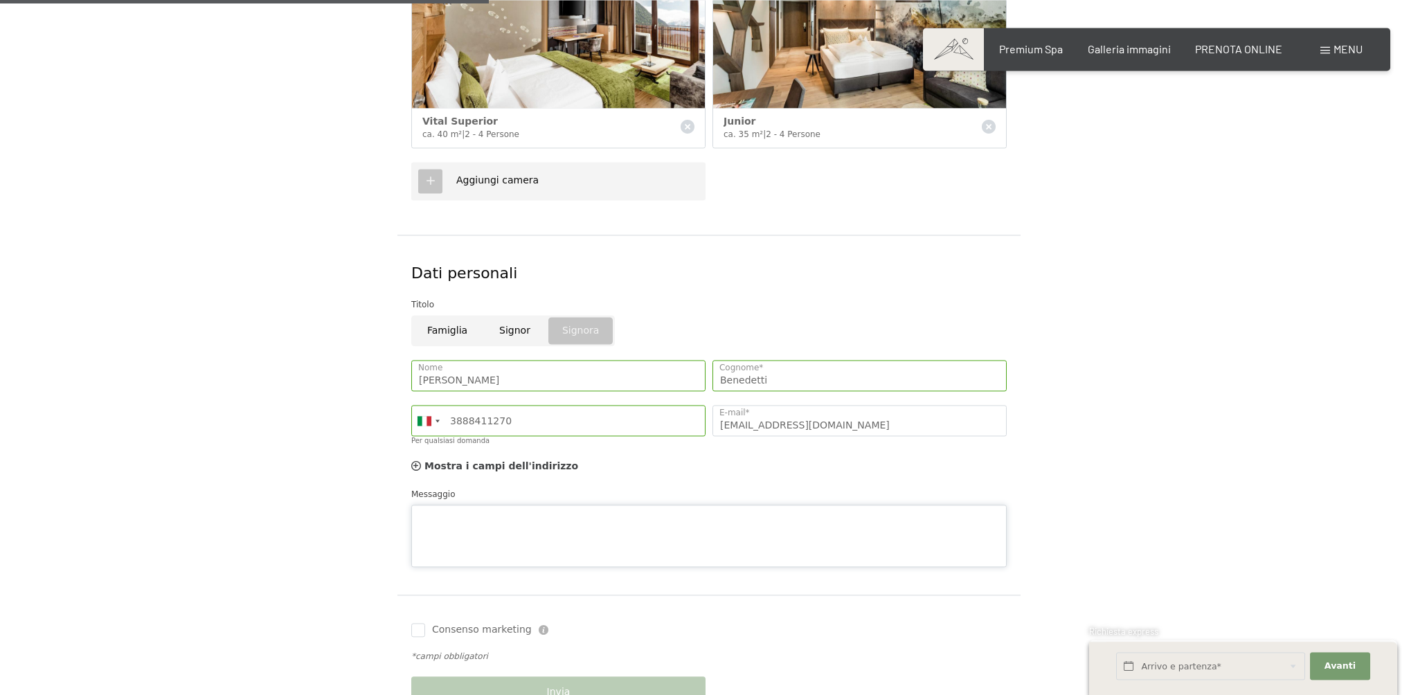
click at [675, 505] on textarea "Messaggio" at bounding box center [708, 536] width 595 height 62
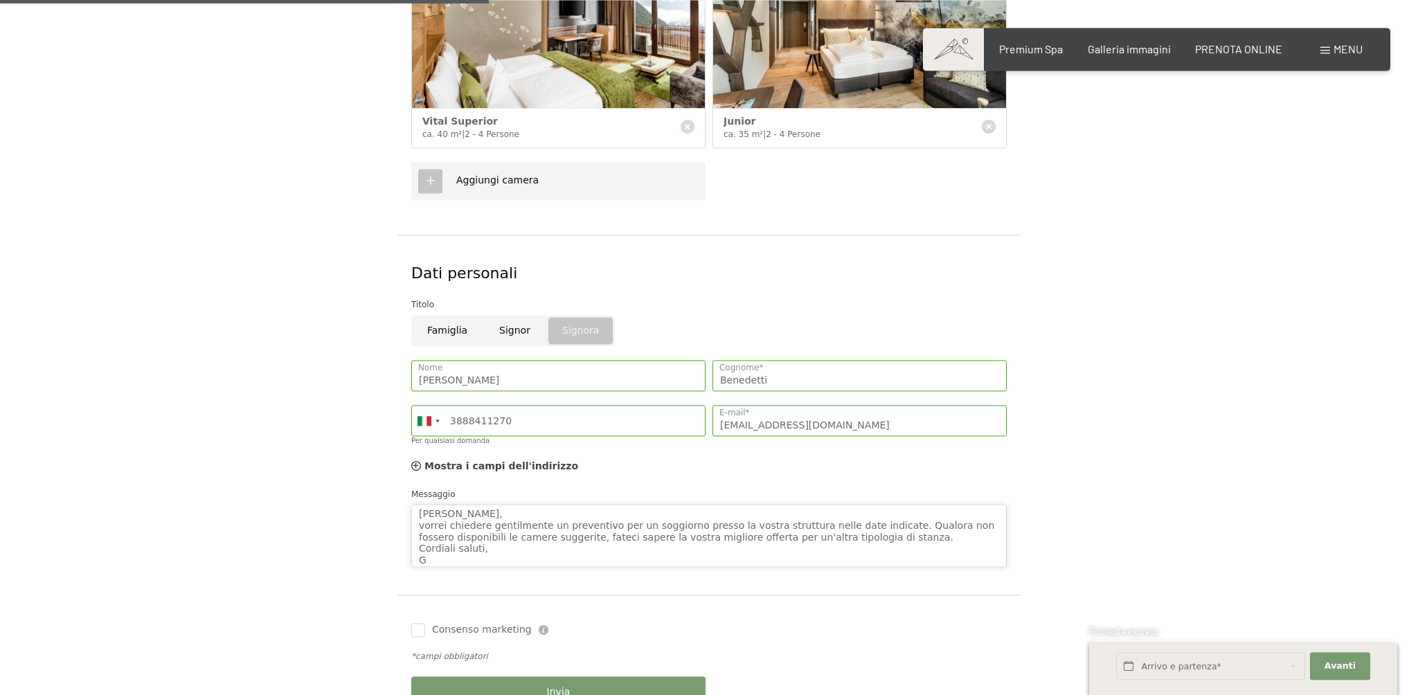
scroll to position [1, 0]
type textarea "Buonasera, vorrei chiedere gentilmente un preventivo per un soggiorno presso la…"
click at [417, 635] on input "Consenso marketing" at bounding box center [418, 630] width 14 height 14
checkbox input "true"
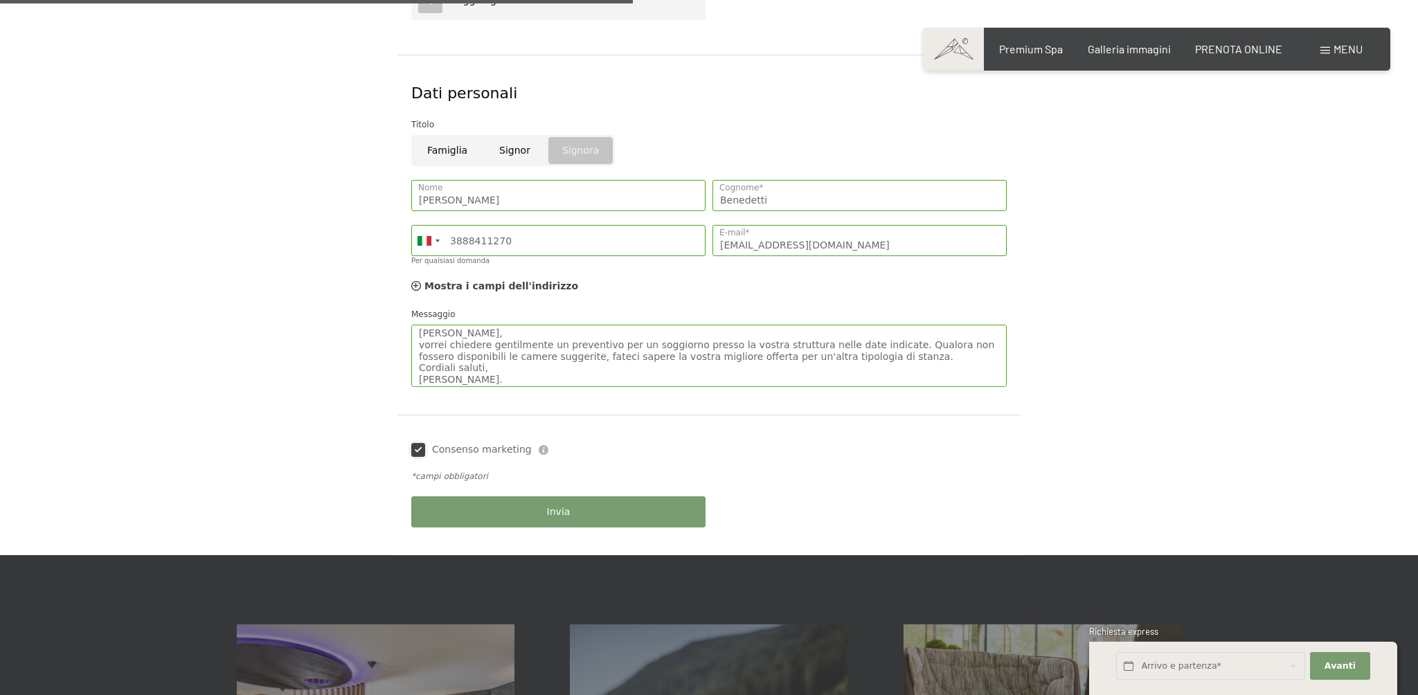
scroll to position [677, 0]
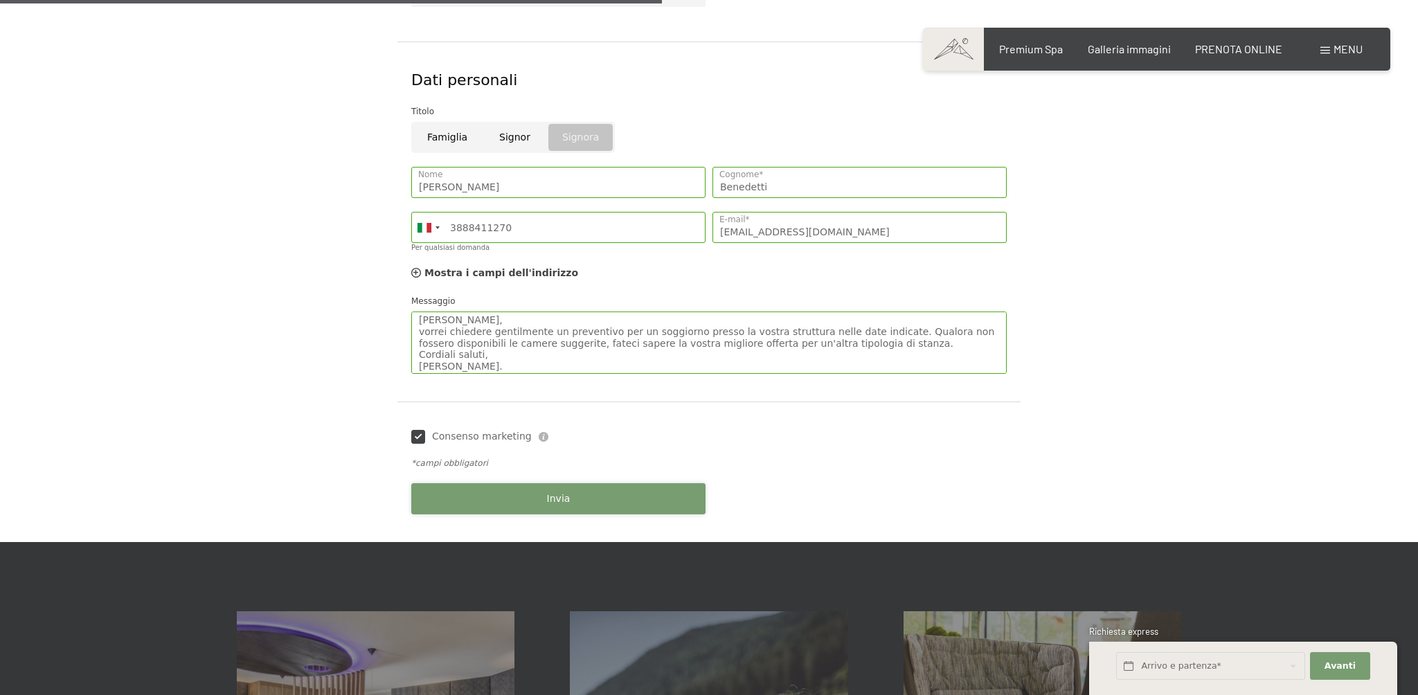
click at [469, 503] on button "Invia" at bounding box center [558, 498] width 294 height 31
